Goal: Information Seeking & Learning: Understand process/instructions

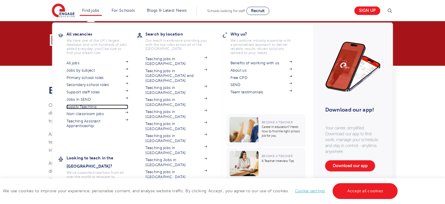
click at [128, 106] on img at bounding box center [126, 106] width 3 height 2
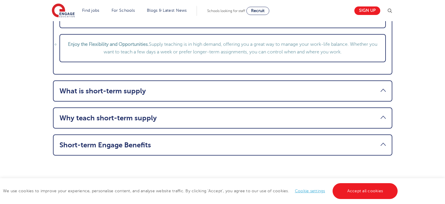
scroll to position [768, 0]
click at [172, 88] on link "What is short-term supply" at bounding box center [222, 91] width 326 height 8
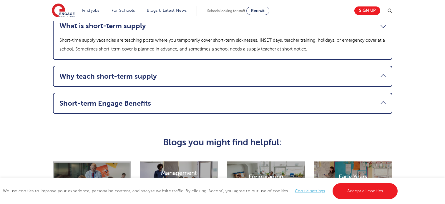
scroll to position [654, 0]
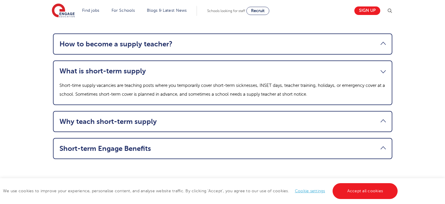
click at [170, 71] on link "What is short-term supply" at bounding box center [222, 71] width 326 height 8
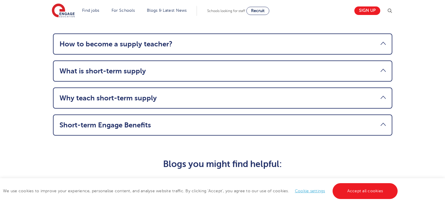
click at [167, 127] on link "Short-term Engage Benefits" at bounding box center [222, 125] width 326 height 8
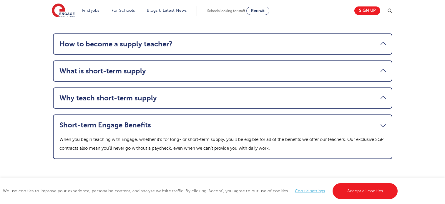
click at [167, 127] on link "Short-term Engage Benefits" at bounding box center [222, 125] width 326 height 8
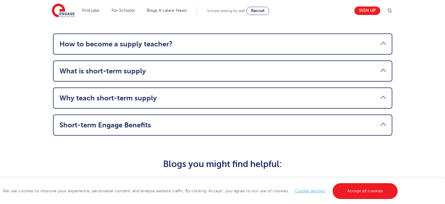
click at [174, 43] on link "How to become a supply teacher?" at bounding box center [222, 44] width 326 height 8
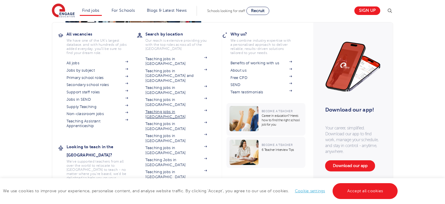
scroll to position [608, 0]
